Goal: Task Accomplishment & Management: Complete application form

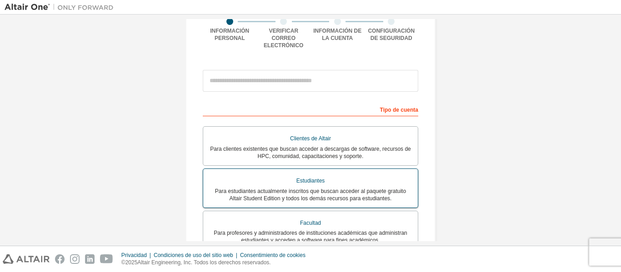
scroll to position [91, 0]
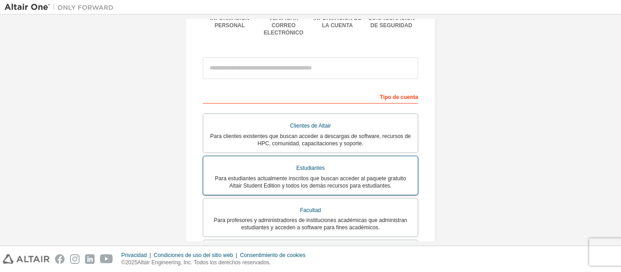
click at [295, 185] on label "Estudiantes Para estudiantes actualmente inscritos que buscan acceder al paquet…" at bounding box center [311, 176] width 216 height 40
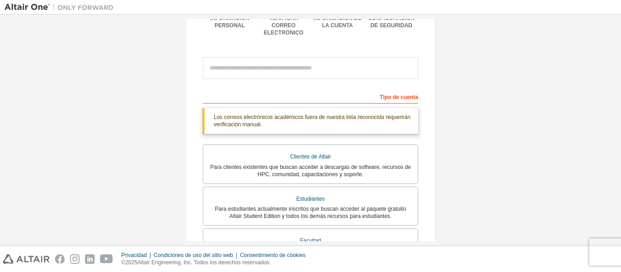
click at [225, 93] on div "Tipo de cuenta" at bounding box center [311, 96] width 216 height 15
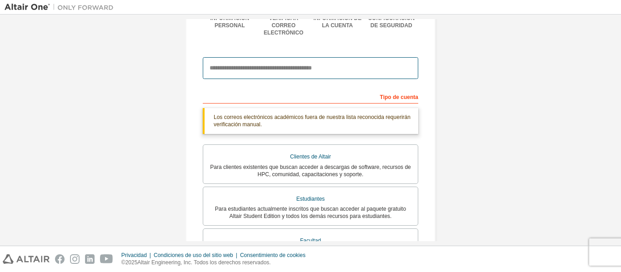
click at [222, 63] on input "email" at bounding box center [311, 68] width 216 height 22
type input "**********"
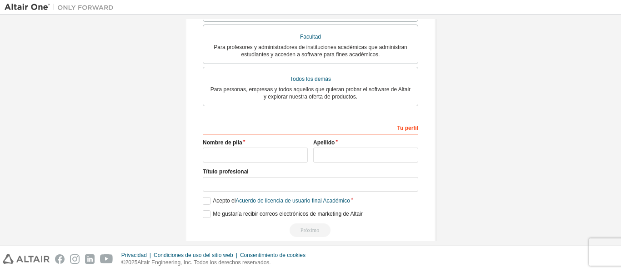
scroll to position [307, 0]
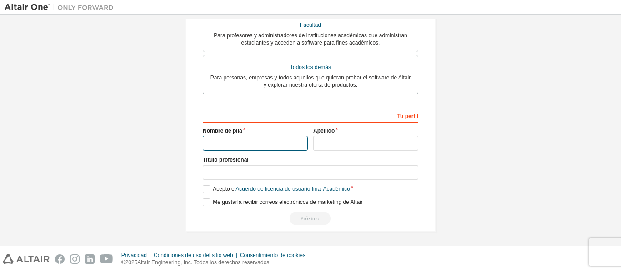
click at [227, 142] on input "text" at bounding box center [255, 143] width 105 height 15
type input "*********"
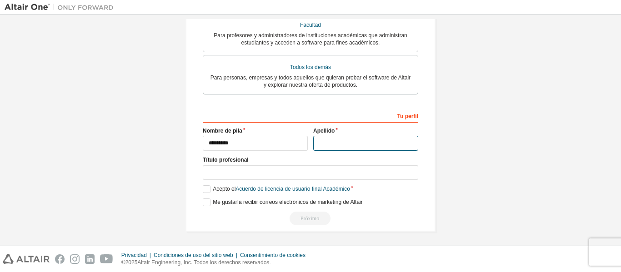
click at [340, 141] on input "text" at bounding box center [365, 143] width 105 height 15
type input "*"
type input "*********"
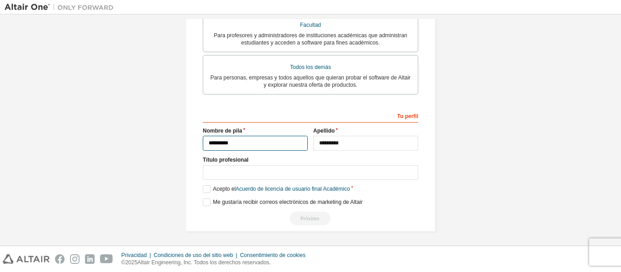
click at [208, 142] on input "*********" at bounding box center [255, 143] width 105 height 15
type input "*********"
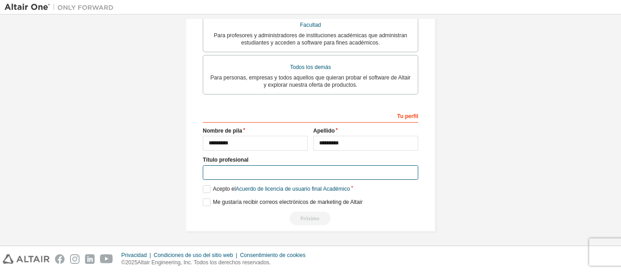
click at [217, 171] on input "text" at bounding box center [311, 173] width 216 height 15
click at [233, 172] on input "**********" at bounding box center [311, 173] width 216 height 15
type input "**********"
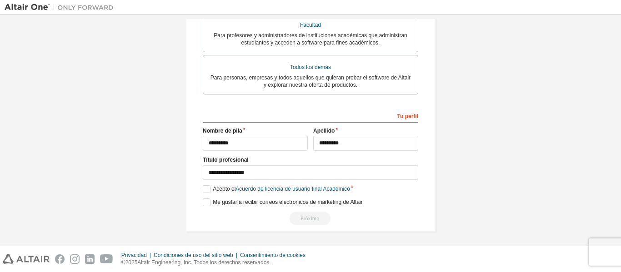
click at [207, 189] on label "Acepto el Acuerdo de licencia de usuario final Académico" at bounding box center [276, 190] width 147 height 8
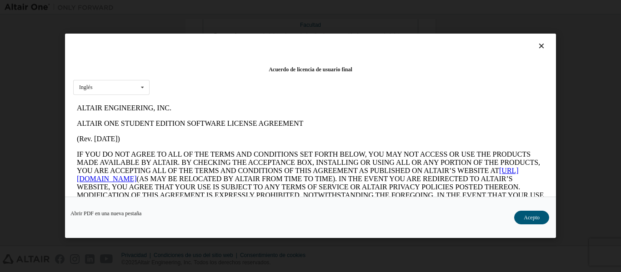
scroll to position [0, 0]
click at [139, 86] on icon at bounding box center [142, 88] width 11 height 14
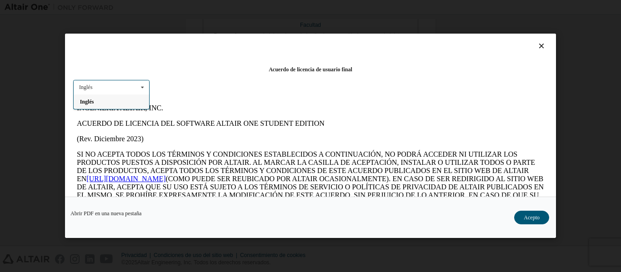
click at [144, 87] on icon at bounding box center [142, 88] width 11 height 14
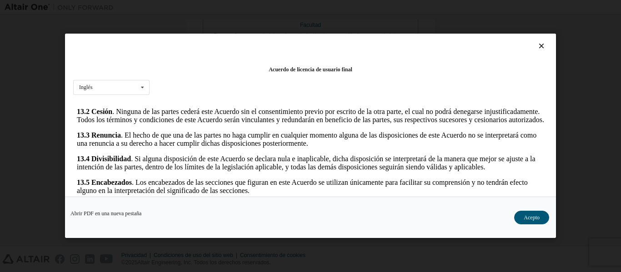
scroll to position [1648, 0]
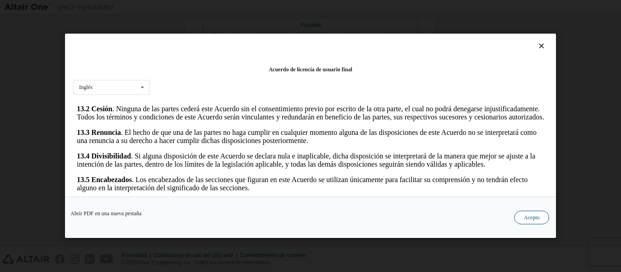
click at [525, 217] on font "Acepto" at bounding box center [532, 218] width 16 height 6
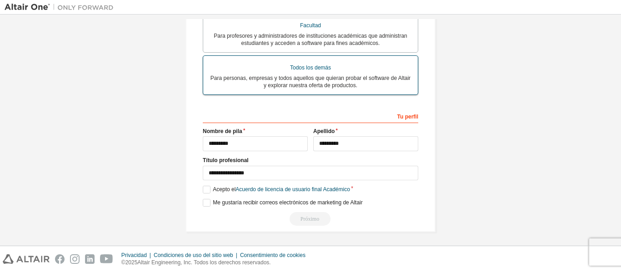
scroll to position [307, 0]
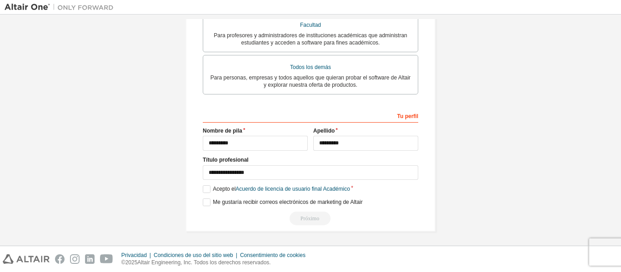
click at [302, 218] on div "Próximo" at bounding box center [311, 219] width 216 height 14
click at [310, 221] on div "Próximo" at bounding box center [311, 219] width 216 height 14
click at [207, 203] on label "Me gustaría recibir correos electrónicos de marketing de Altair" at bounding box center [283, 203] width 160 height 8
click at [206, 203] on label "Me gustaría recibir correos electrónicos de marketing de Altair" at bounding box center [283, 203] width 160 height 8
click at [322, 219] on div "Próximo" at bounding box center [311, 219] width 216 height 14
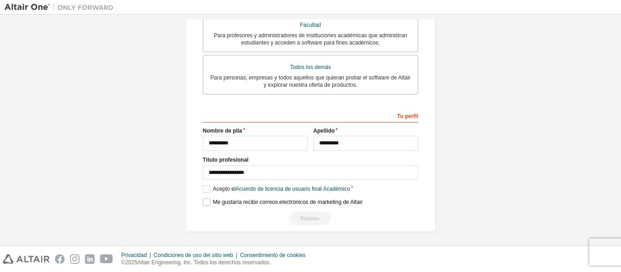
click at [280, 203] on font "Me gustaría recibir correos electrónicos de marketing de Altair" at bounding box center [288, 202] width 150 height 6
click at [398, 113] on font "Tu perfil" at bounding box center [408, 116] width 21 height 6
click at [206, 121] on div "**********" at bounding box center [311, 167] width 216 height 118
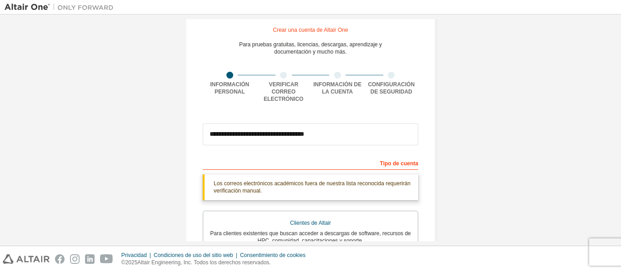
scroll to position [45, 0]
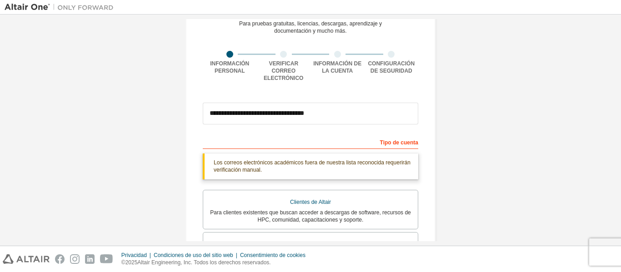
click at [281, 160] on font "Los correos electrónicos académicos fuera de nuestra lista reconocida requerirá…" at bounding box center [312, 167] width 197 height 14
click at [231, 135] on div "Tipo de cuenta" at bounding box center [311, 142] width 216 height 15
drag, startPoint x: 371, startPoint y: 140, endPoint x: 377, endPoint y: 140, distance: 5.9
click at [375, 140] on div "Tipo de cuenta" at bounding box center [311, 142] width 216 height 15
click at [394, 140] on font "Tipo de cuenta" at bounding box center [399, 143] width 38 height 6
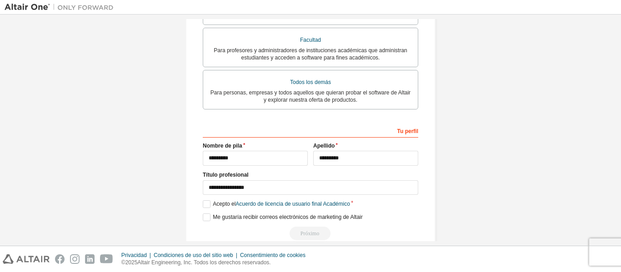
scroll to position [307, 0]
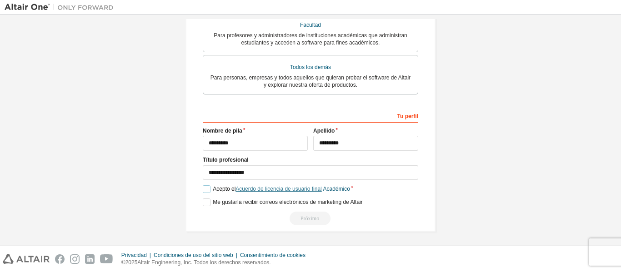
click at [246, 189] on font "Acuerdo de licencia de usuario final" at bounding box center [279, 189] width 86 height 6
click at [242, 189] on font "Acuerdo de licencia de usuario final" at bounding box center [279, 189] width 86 height 6
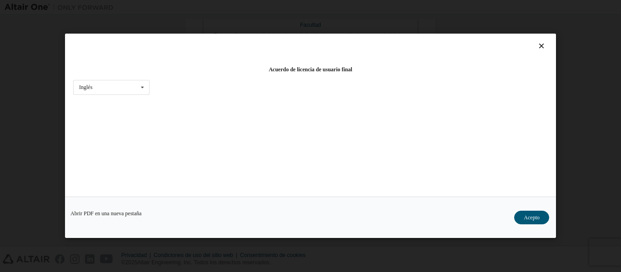
click at [545, 216] on button "Acepto" at bounding box center [531, 219] width 35 height 14
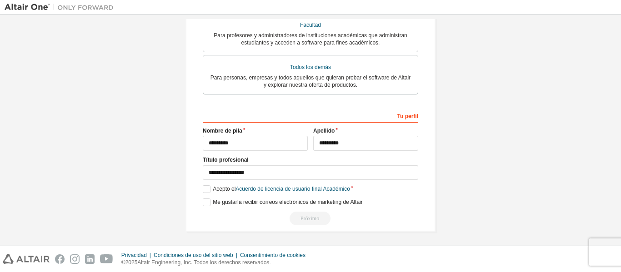
click at [310, 222] on div "Próximo" at bounding box center [311, 219] width 216 height 14
click at [307, 220] on div "Próximo" at bounding box center [311, 219] width 216 height 14
click at [306, 220] on div "Próximo" at bounding box center [311, 219] width 216 height 14
click at [307, 221] on div "Próximo" at bounding box center [311, 219] width 216 height 14
click at [307, 222] on div "Próximo" at bounding box center [311, 219] width 216 height 14
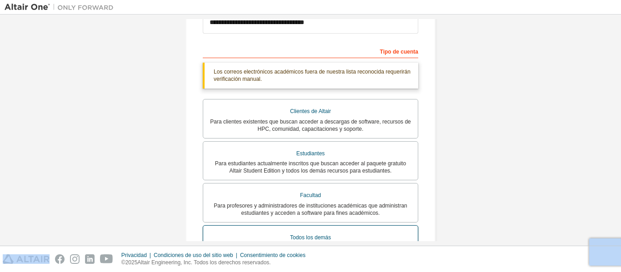
scroll to position [182, 0]
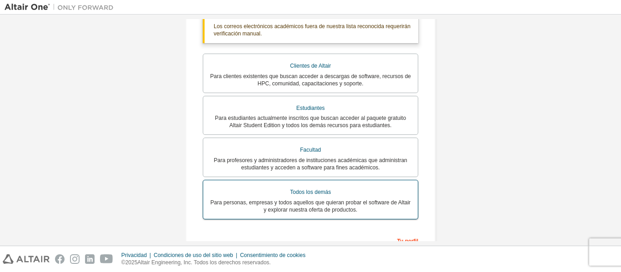
click at [296, 205] on font "Para personas, empresas y todos aquellos que quieran probar el software de Alta…" at bounding box center [311, 207] width 200 height 14
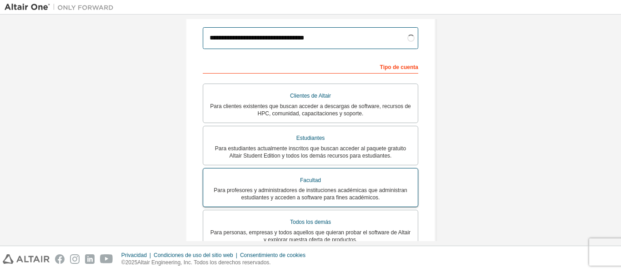
scroll to position [136, 0]
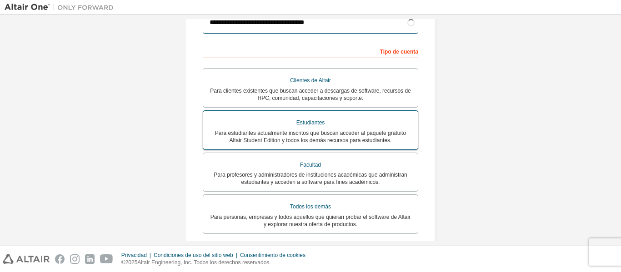
type input "**********"
click at [298, 130] on font "Para estudiantes actualmente inscritos que buscan acceder al paquete gratuito A…" at bounding box center [310, 137] width 191 height 14
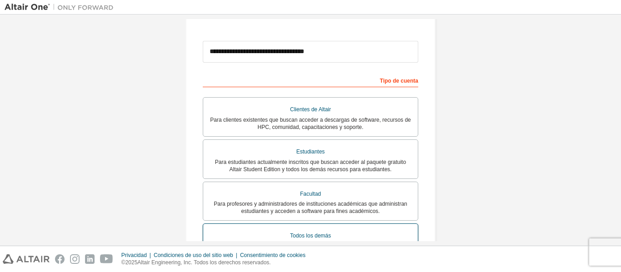
scroll to position [45, 0]
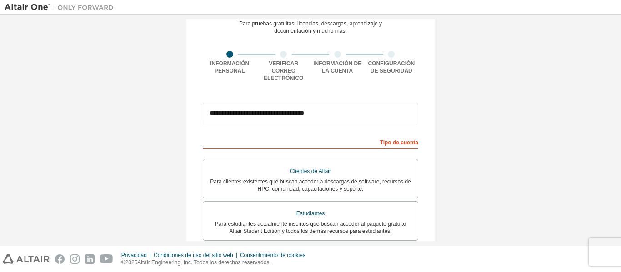
click at [222, 139] on div "Tipo de cuenta" at bounding box center [311, 142] width 216 height 15
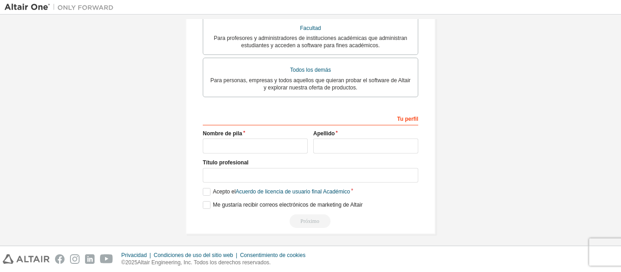
scroll to position [275, 0]
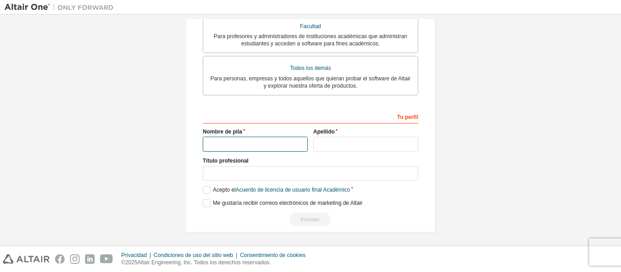
click at [223, 141] on input "text" at bounding box center [255, 144] width 105 height 15
type input "*********"
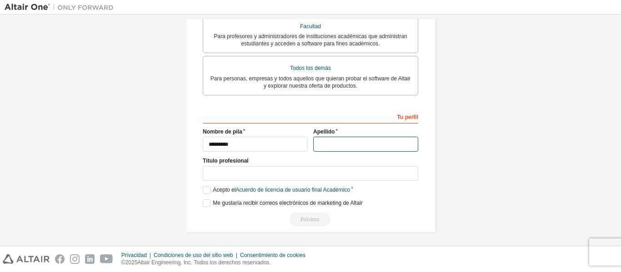
click at [348, 141] on input "text" at bounding box center [365, 144] width 105 height 15
type input "*********"
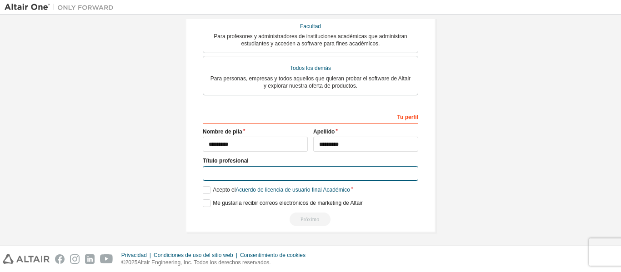
click at [220, 175] on input "text" at bounding box center [311, 173] width 216 height 15
type input "**********"
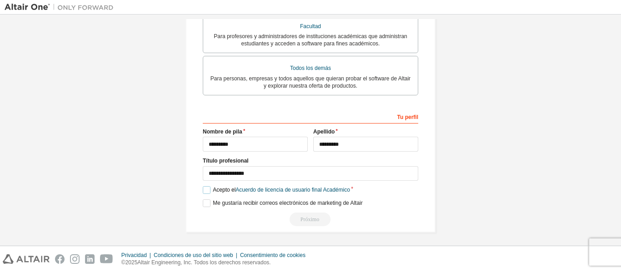
click at [203, 190] on label "Acepto el Acuerdo de licencia de usuario final Académico" at bounding box center [276, 190] width 147 height 8
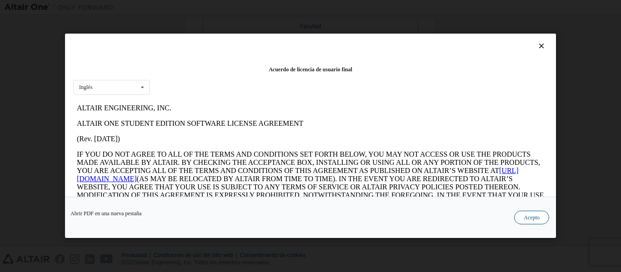
scroll to position [0, 0]
click at [534, 221] on font "Acepto" at bounding box center [532, 218] width 16 height 6
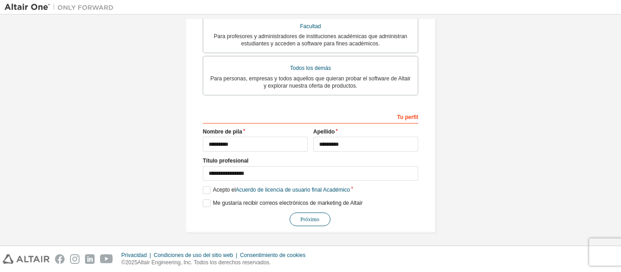
click at [317, 221] on font "Próximo" at bounding box center [310, 220] width 19 height 6
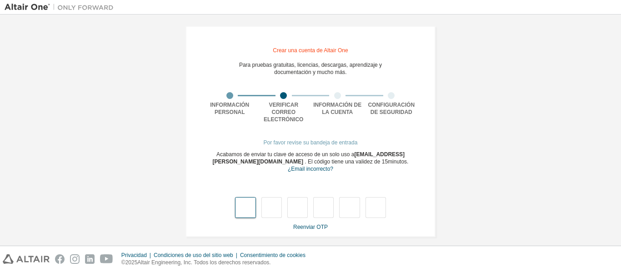
type input "*"
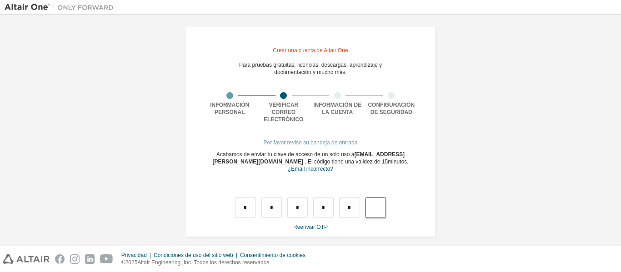
type input "*"
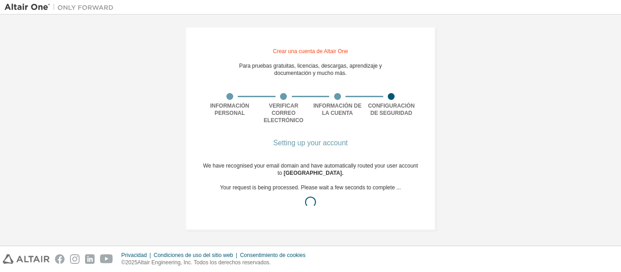
scroll to position [0, 0]
